Goal: Check status: Check status

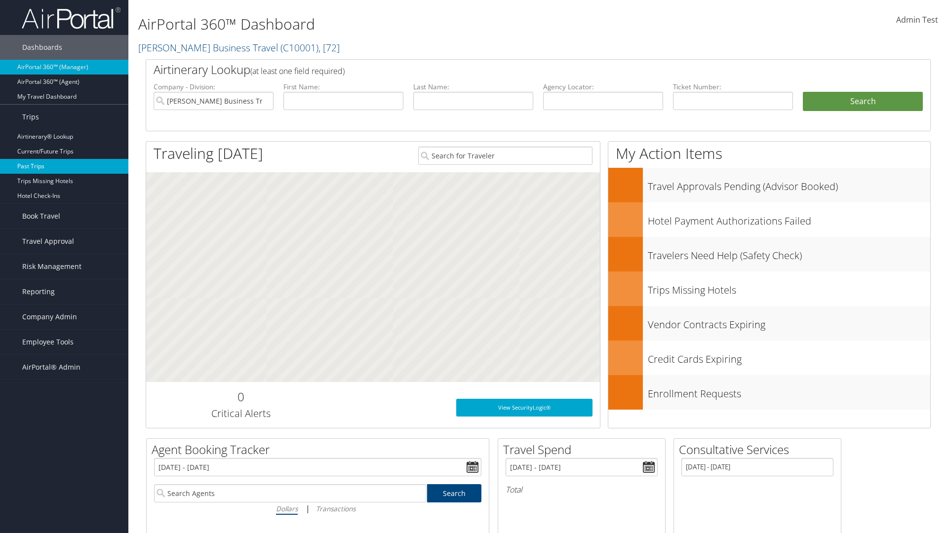
click at [64, 166] on link "Past Trips" at bounding box center [64, 166] width 128 height 15
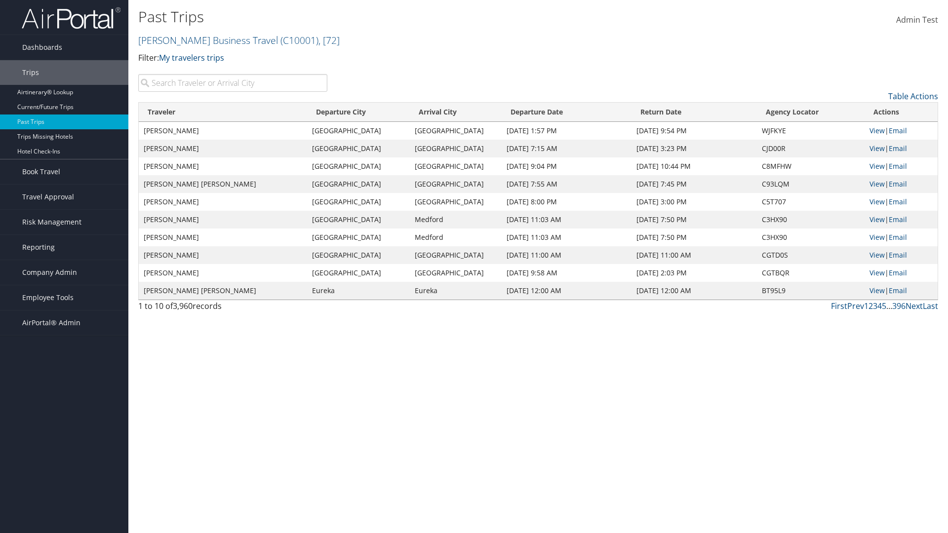
click at [233, 83] on input "search" at bounding box center [232, 83] width 189 height 18
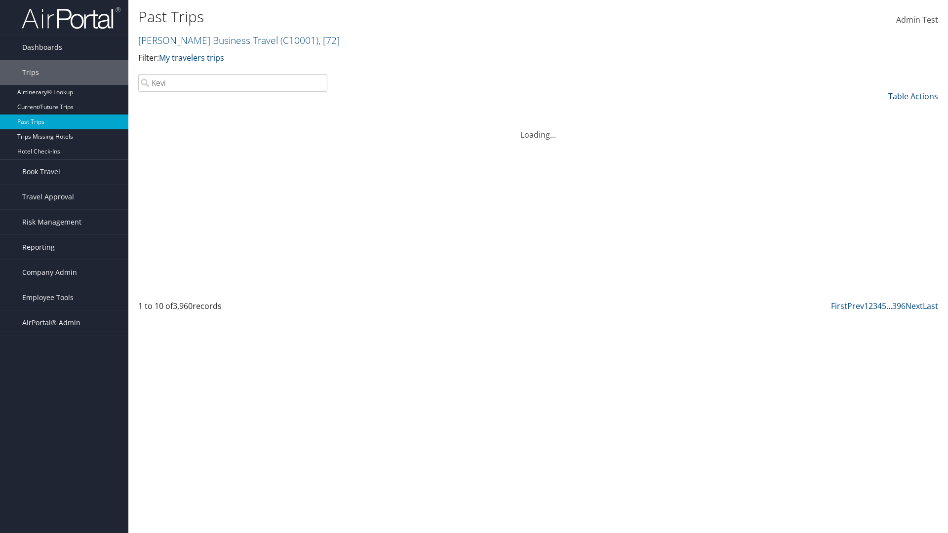
type input "Kevin"
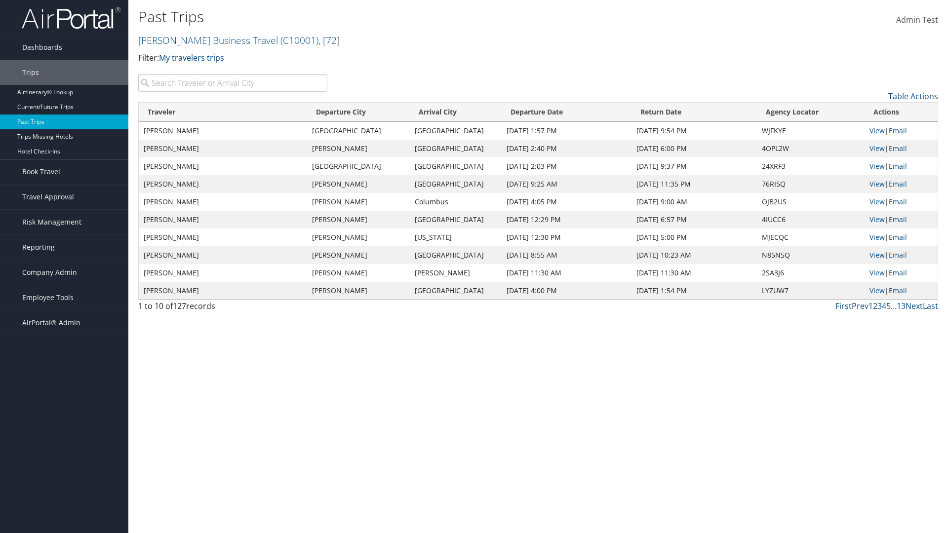
click at [233, 83] on input "search" at bounding box center [232, 83] width 189 height 18
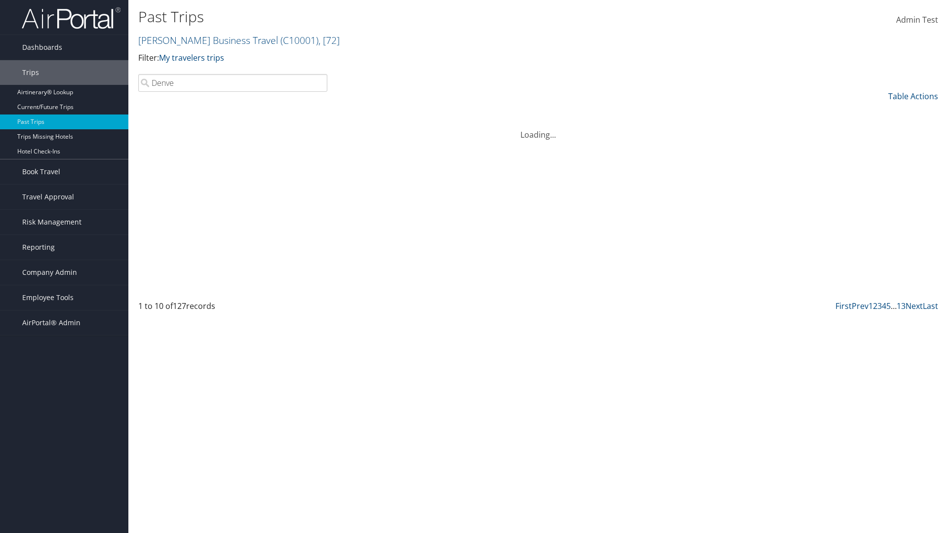
type input "Denver"
